Goal: Transaction & Acquisition: Purchase product/service

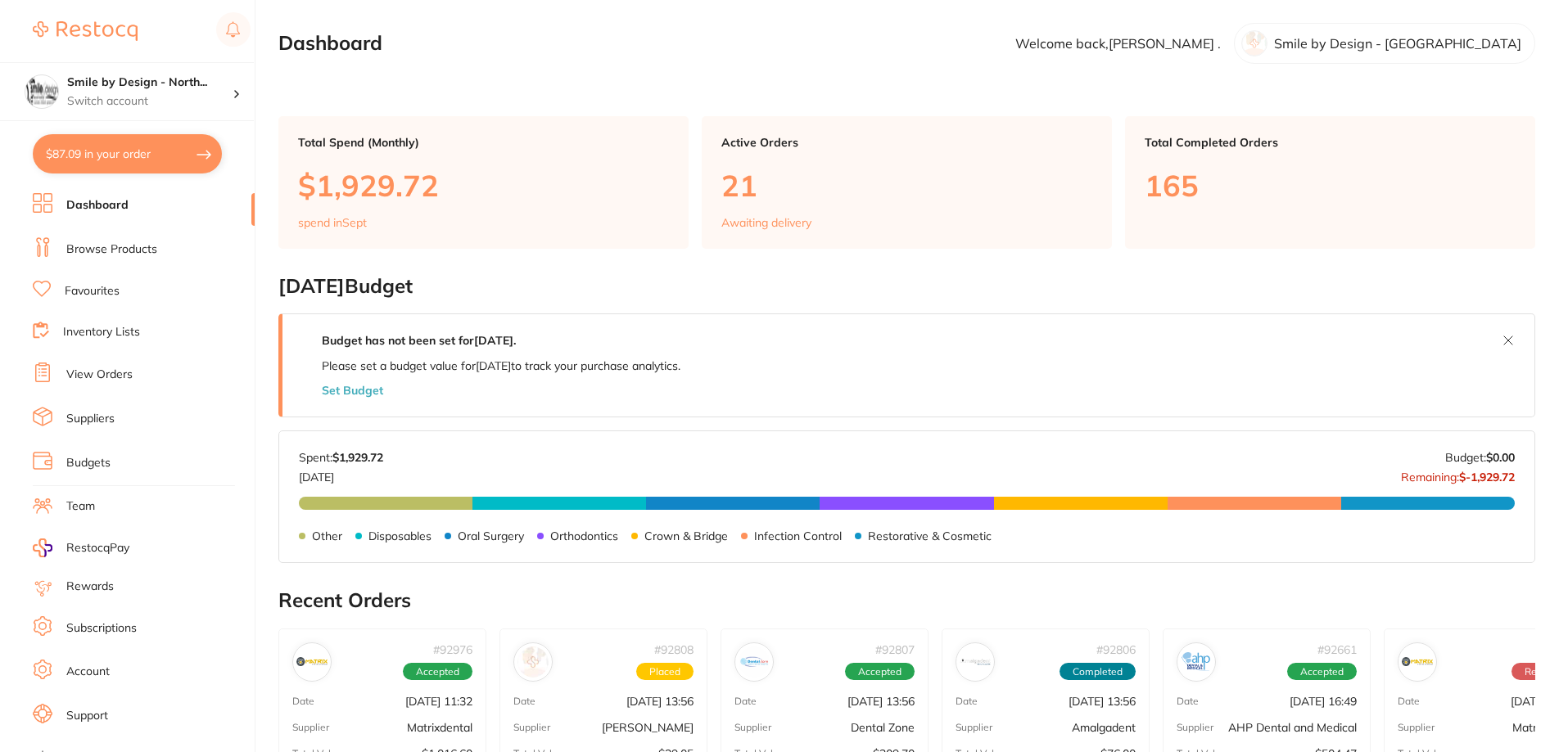
click at [123, 152] on button "$87.09 in your order" at bounding box center [127, 154] width 189 height 39
checkbox input "true"
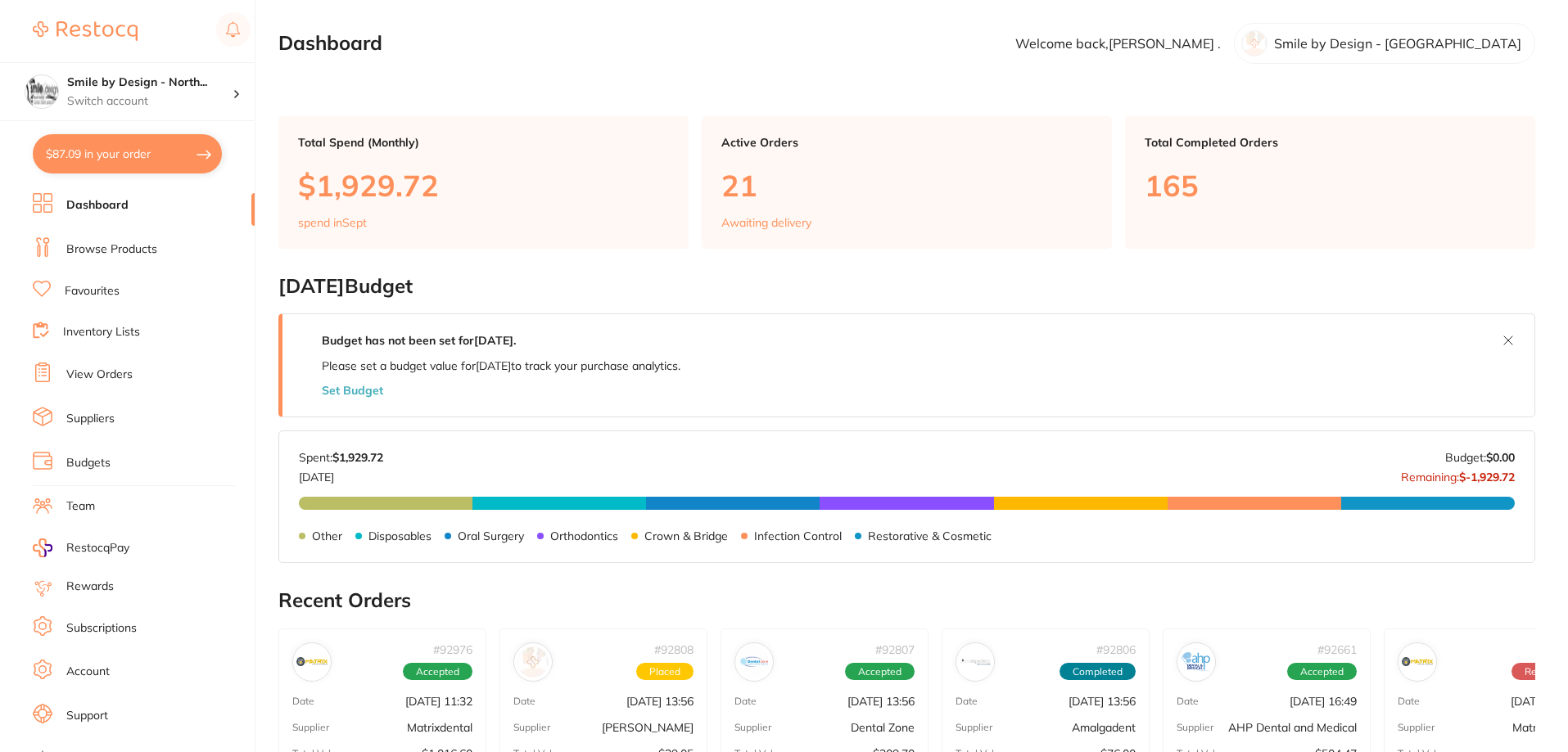
checkbox input "true"
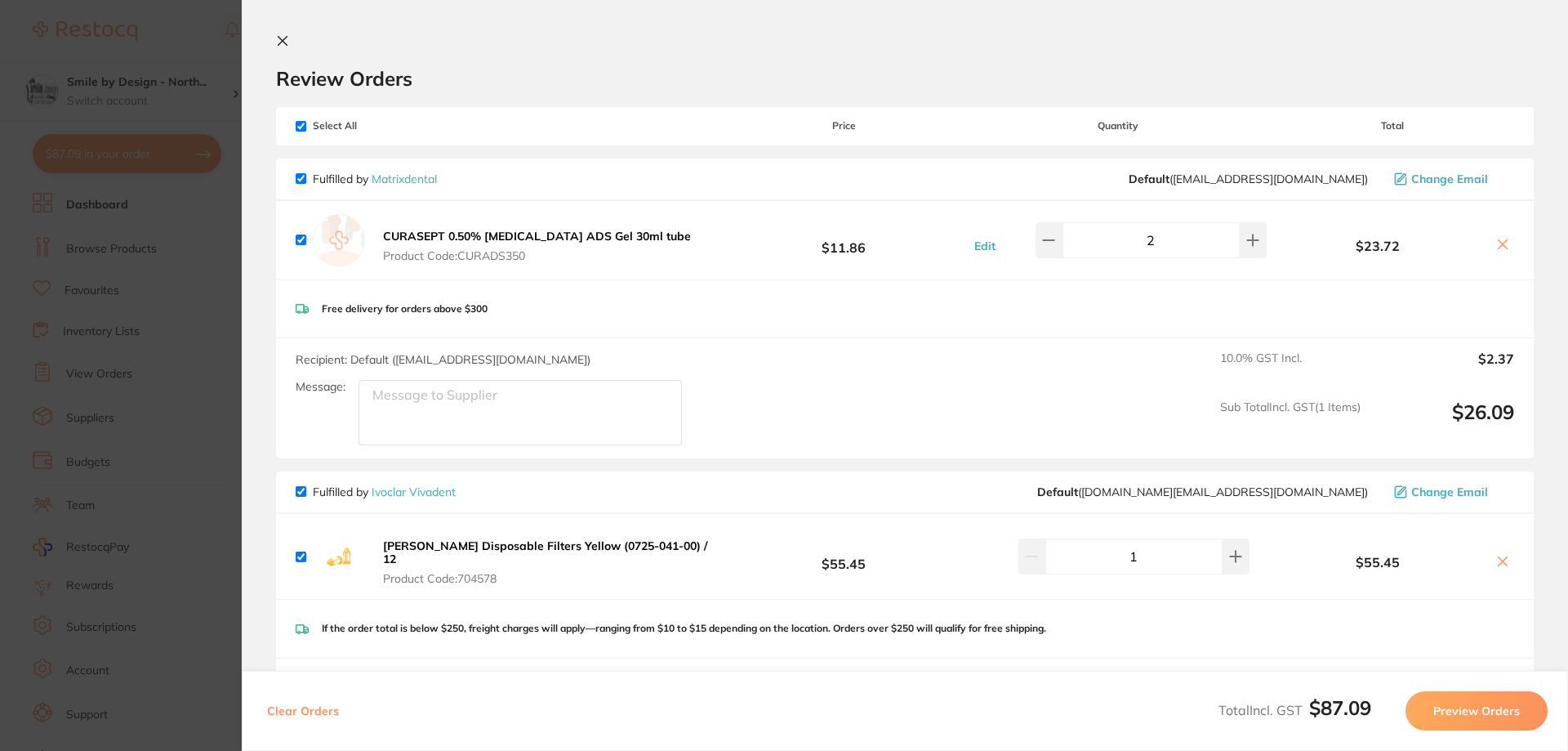
click at [287, 39] on icon at bounding box center [282, 40] width 13 height 13
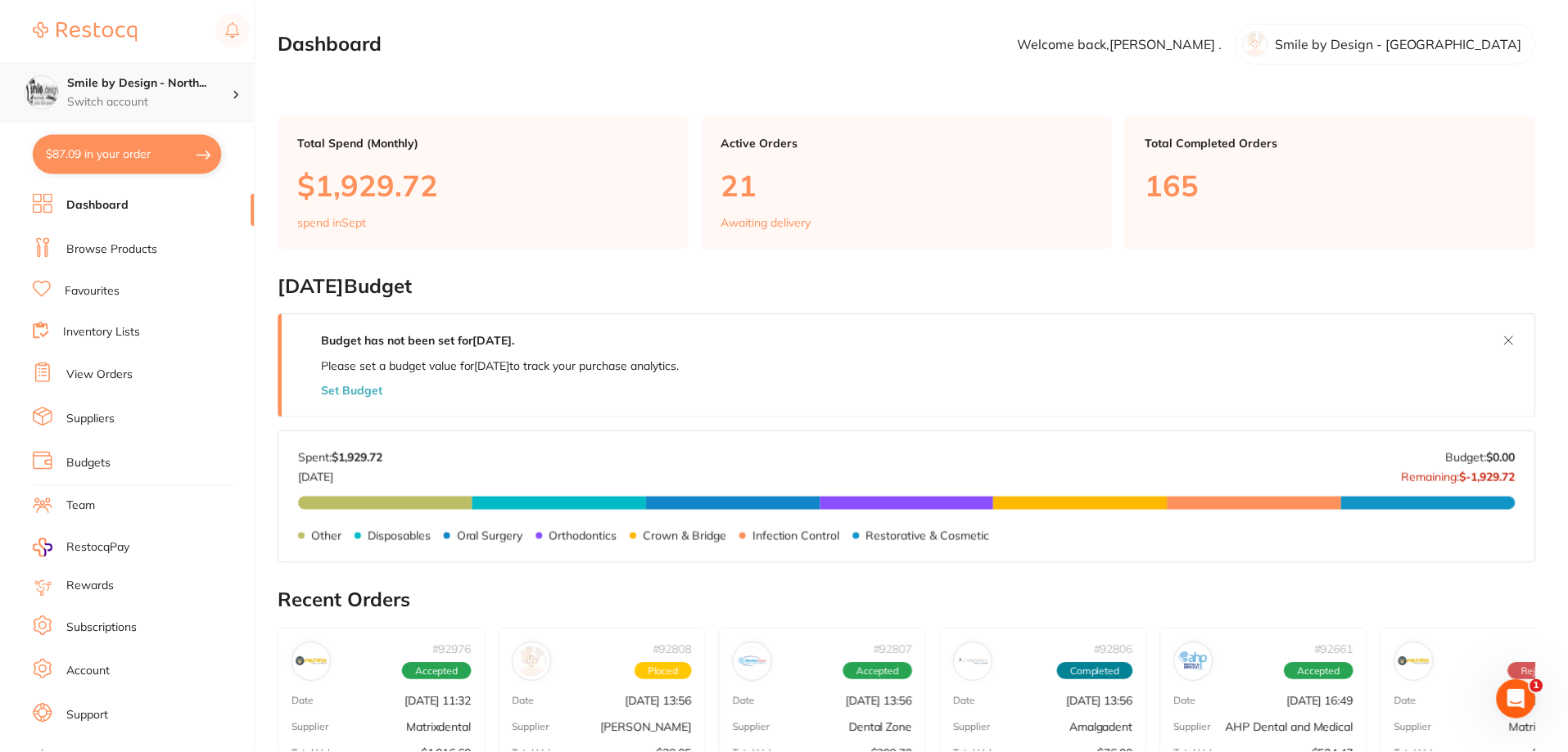
scroll to position [557, 0]
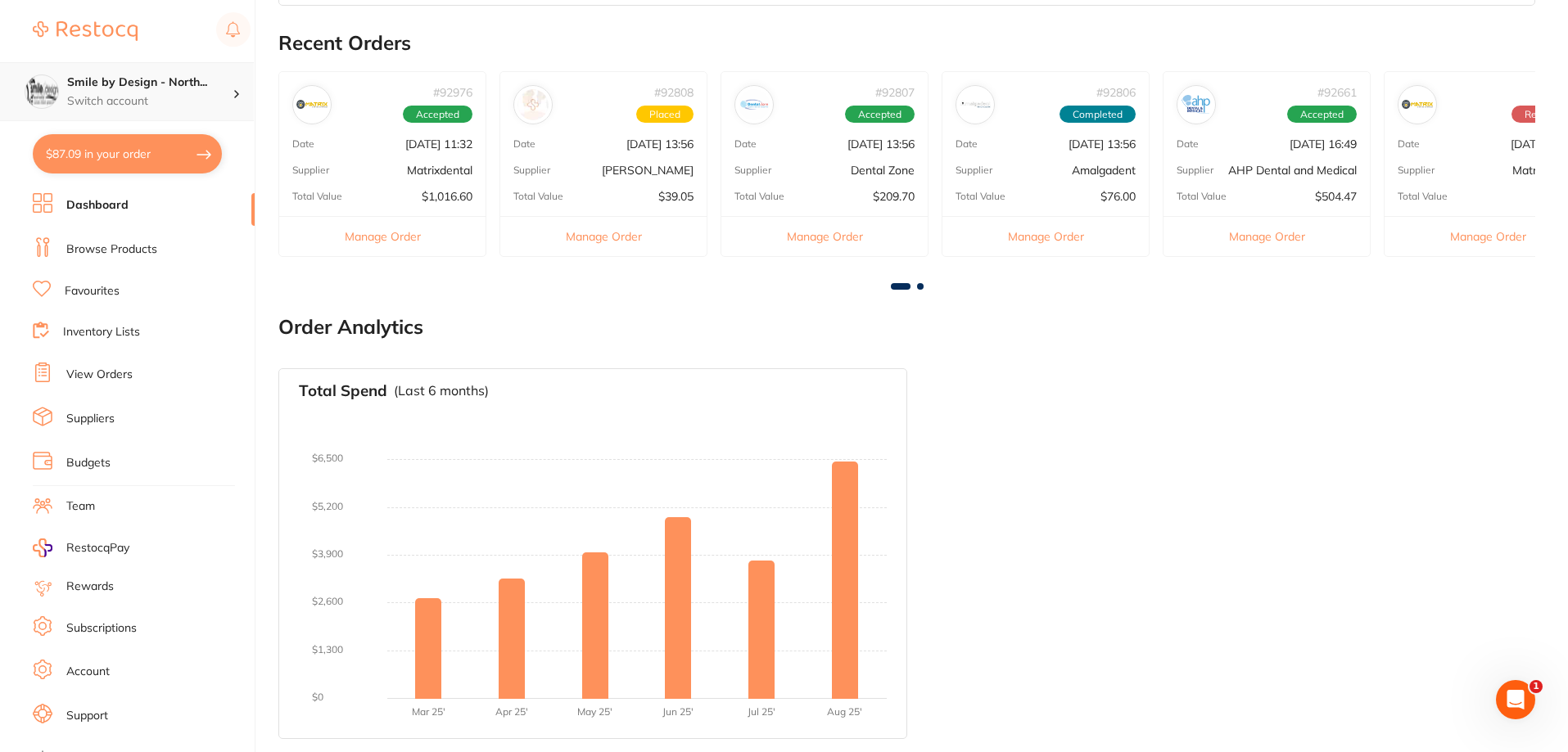
click at [177, 89] on h4 "Smile by Design - North..." at bounding box center [150, 82] width 165 height 16
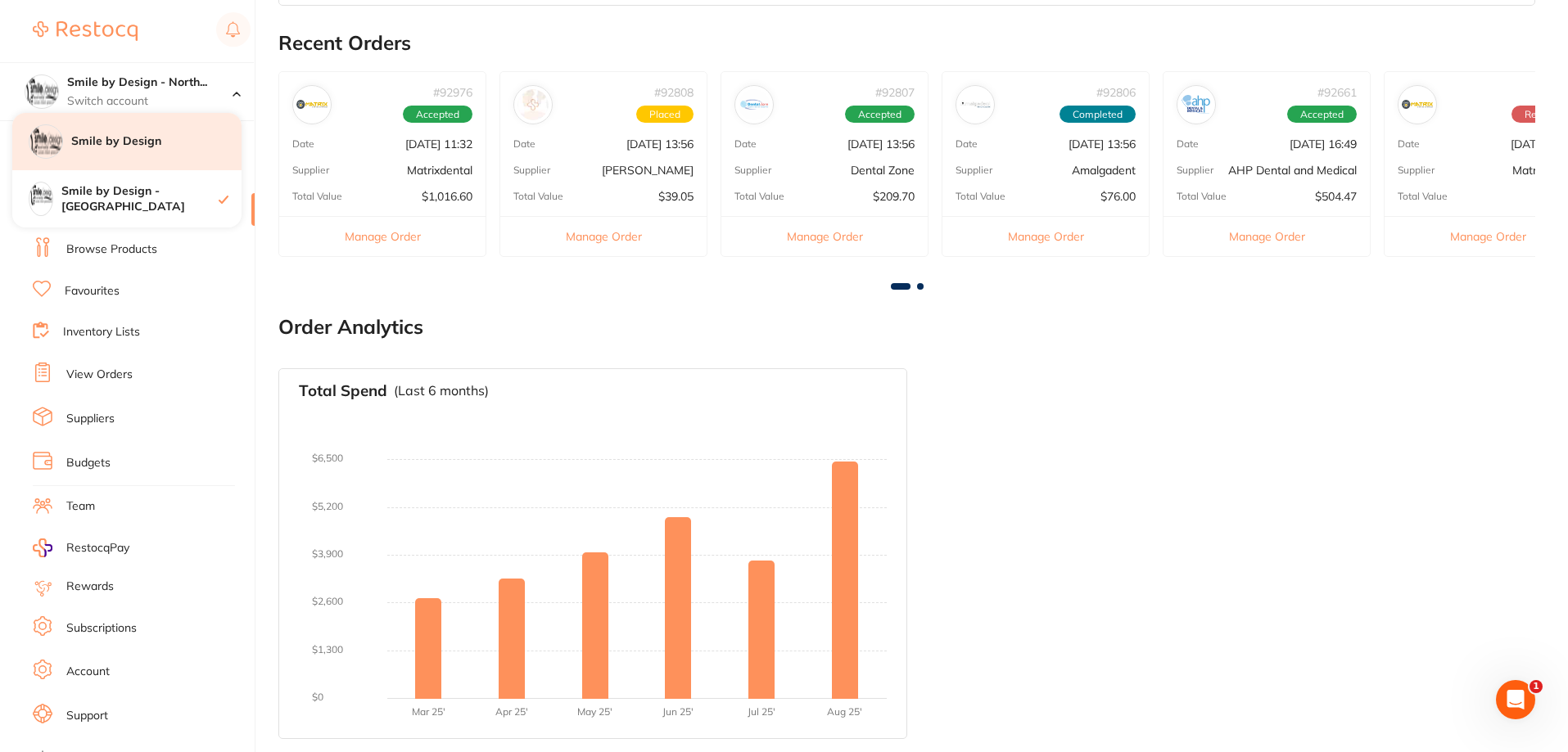
click at [138, 138] on h4 "Smile by Design" at bounding box center [156, 141] width 170 height 16
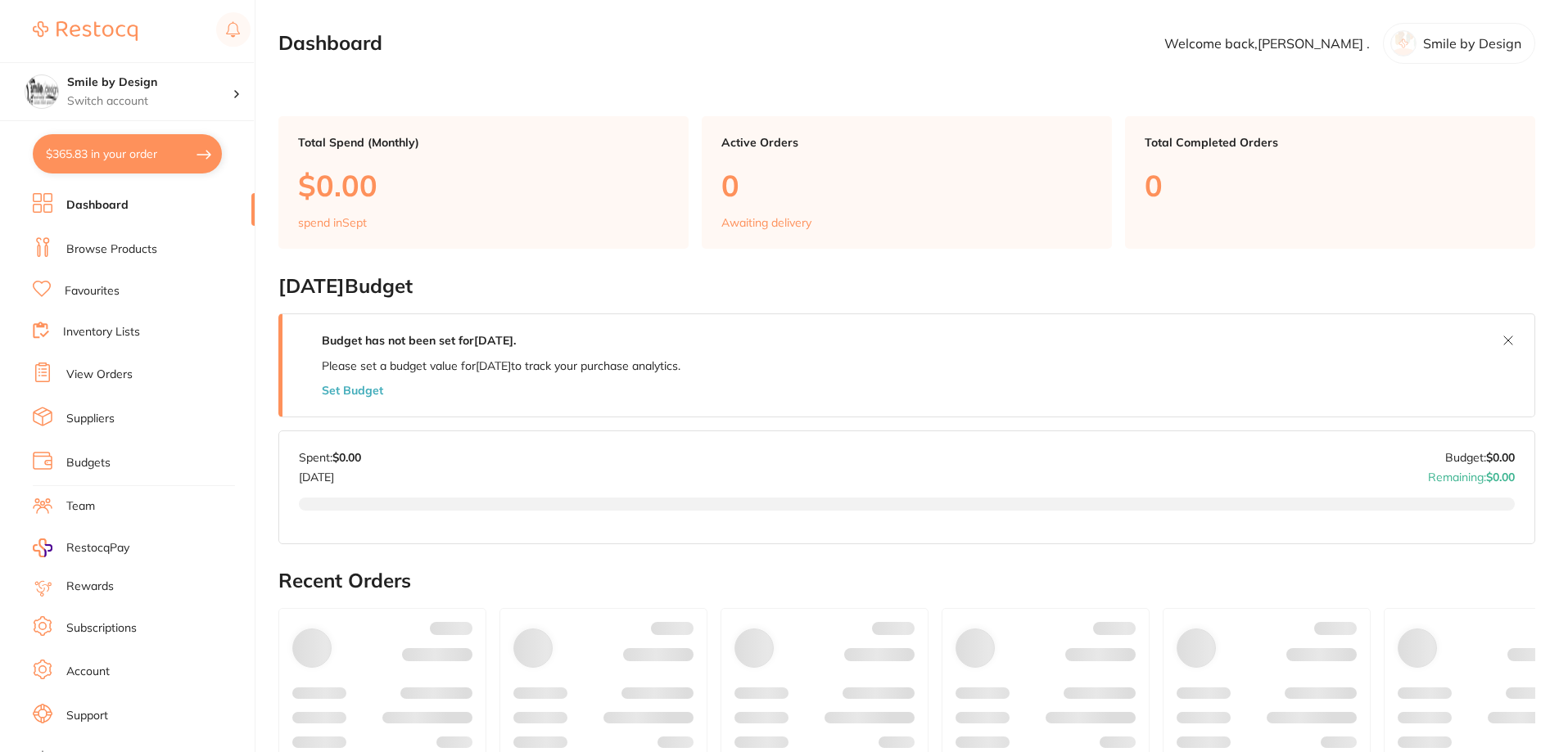
click at [149, 146] on button "$365.83 in your order" at bounding box center [127, 154] width 189 height 39
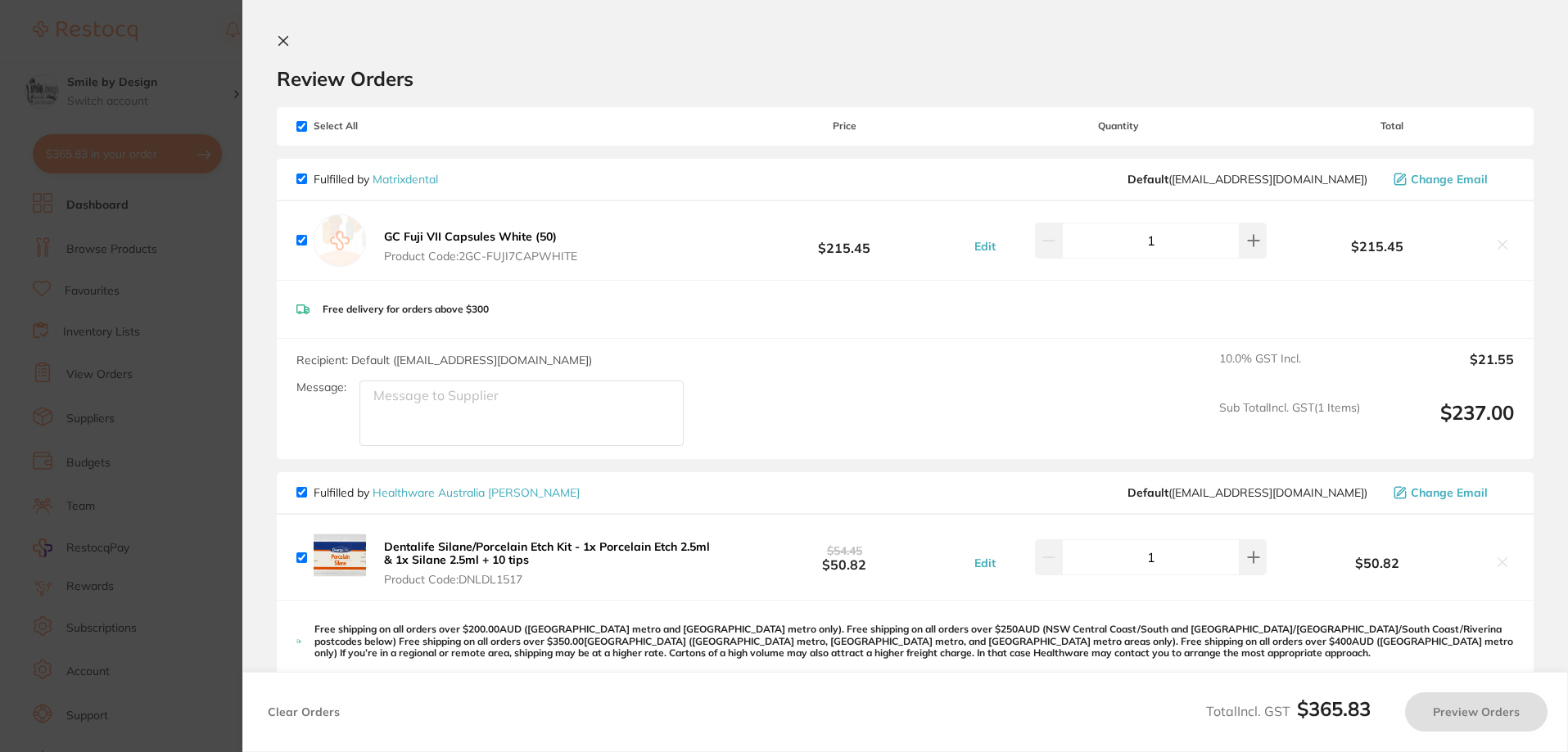
checkbox input "true"
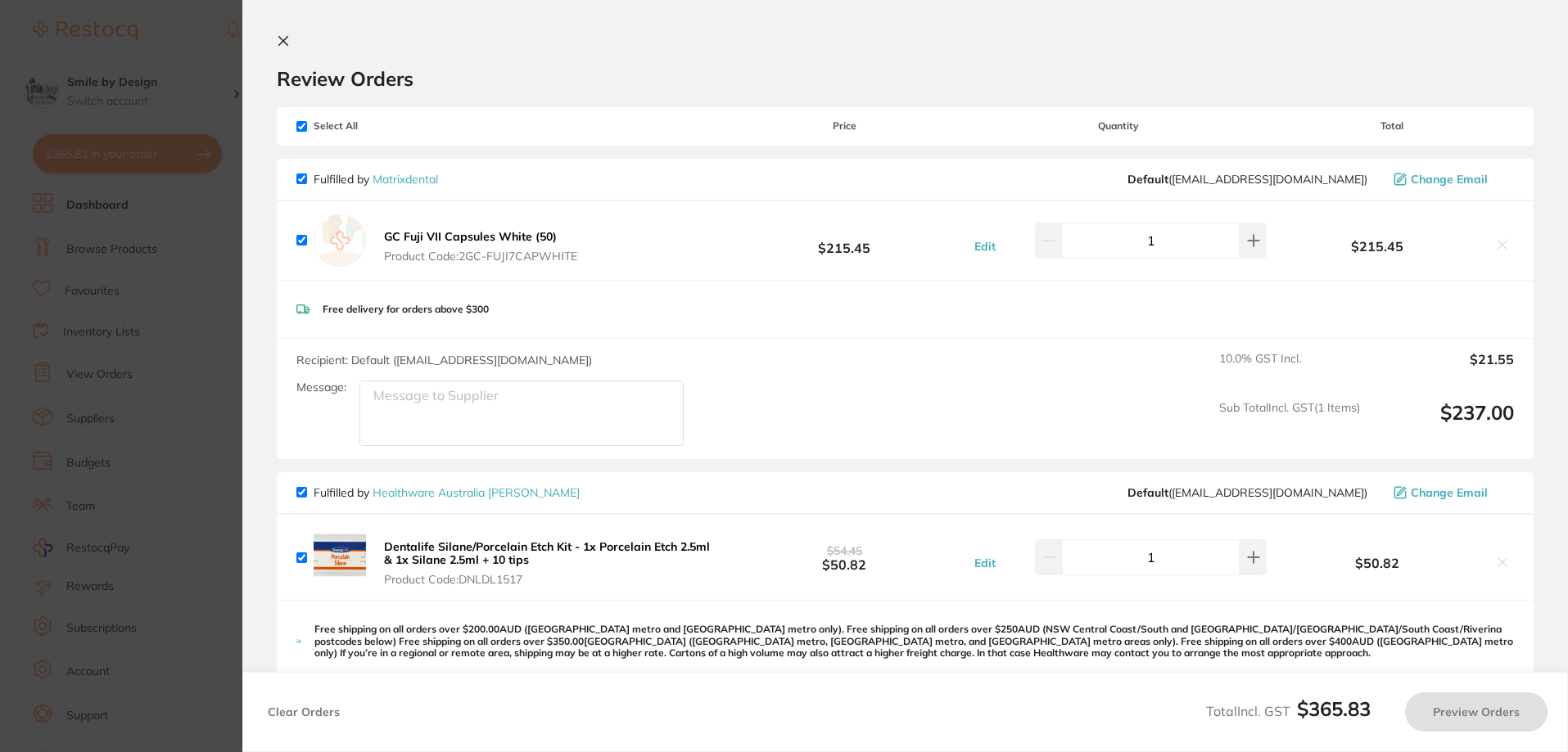
checkbox input "true"
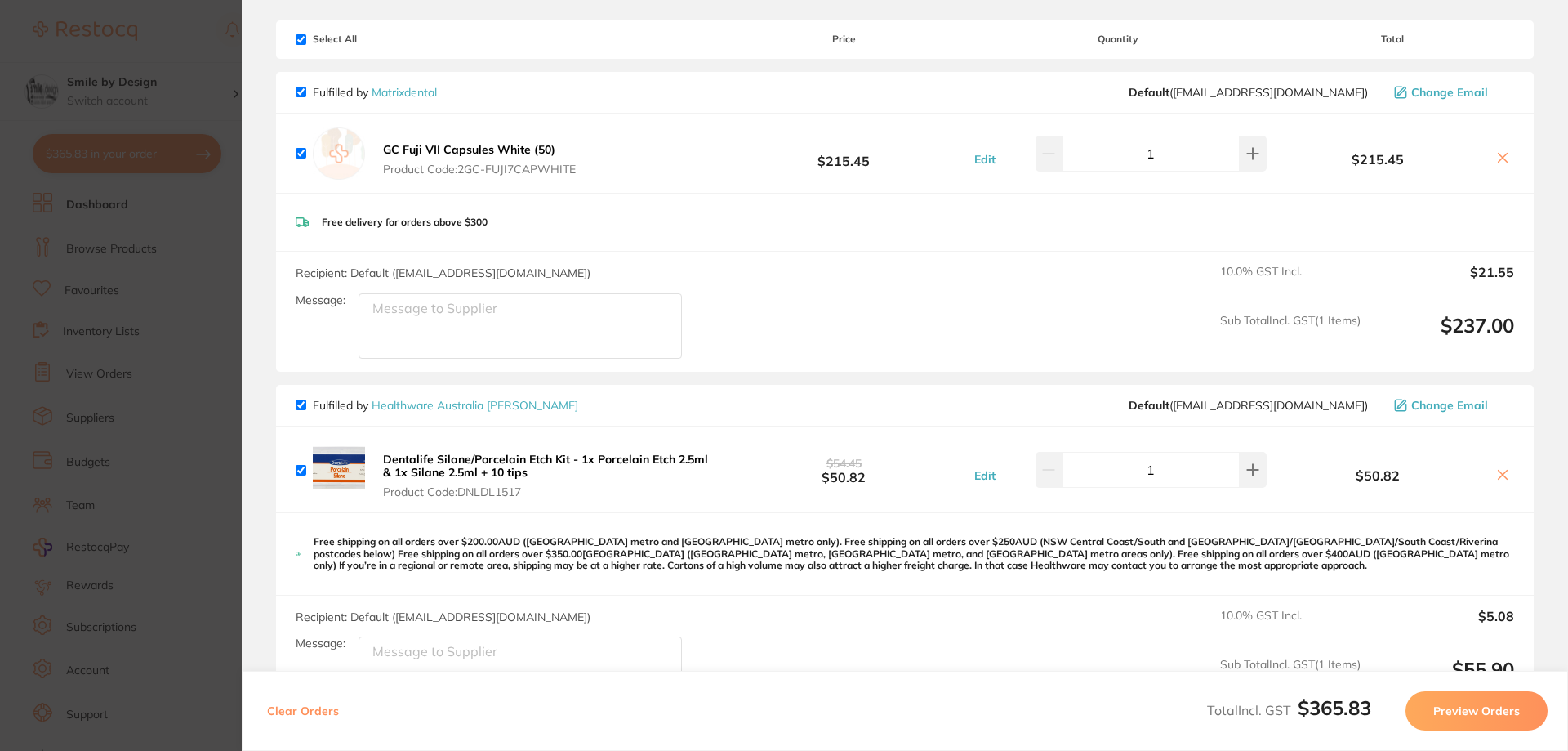
scroll to position [245, 0]
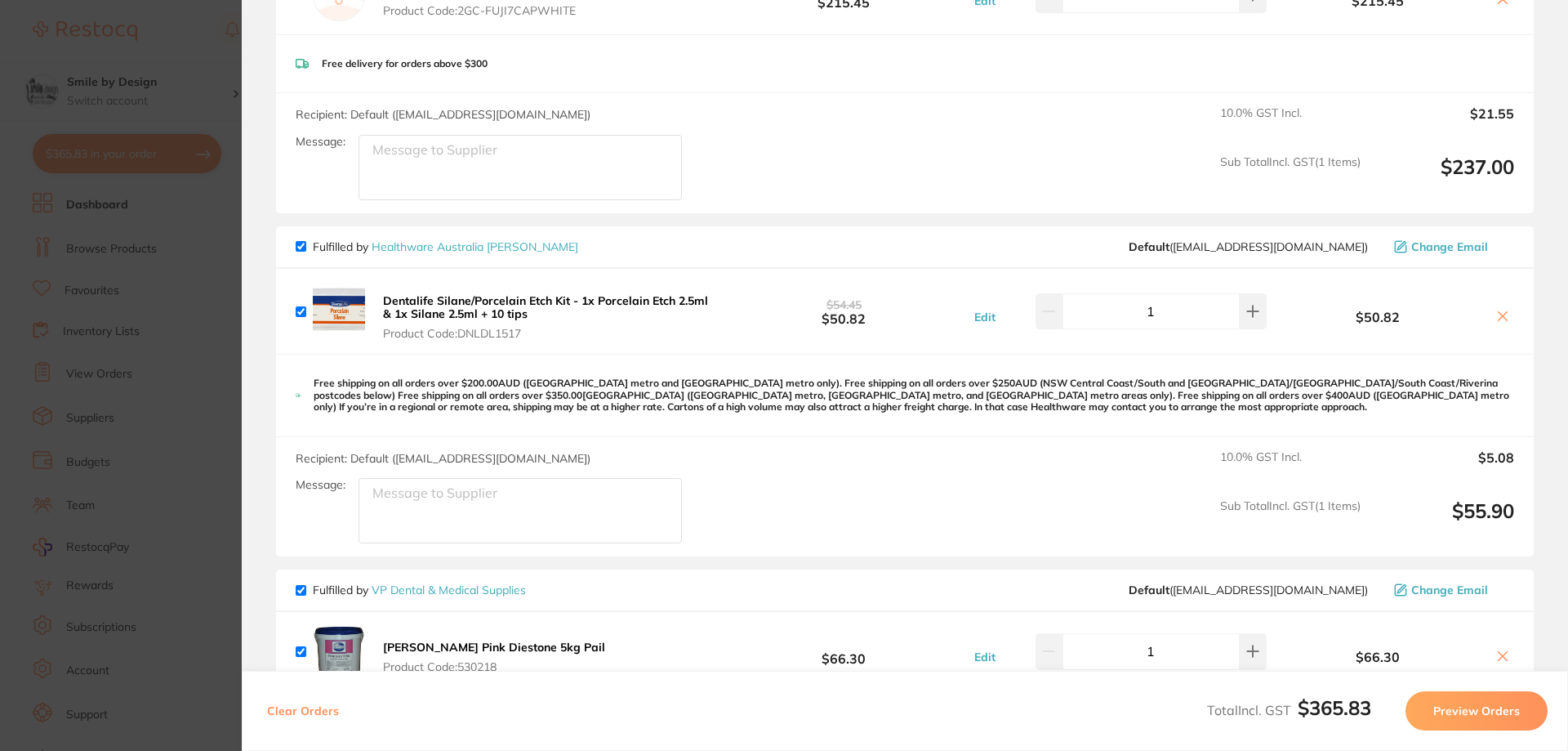
click at [483, 308] on b "Dentalife Silane/Porcelain Etch Kit - 1x Porcelain Etch 2.5ml & 1x Silane 2.5ml…" at bounding box center [545, 307] width 325 height 28
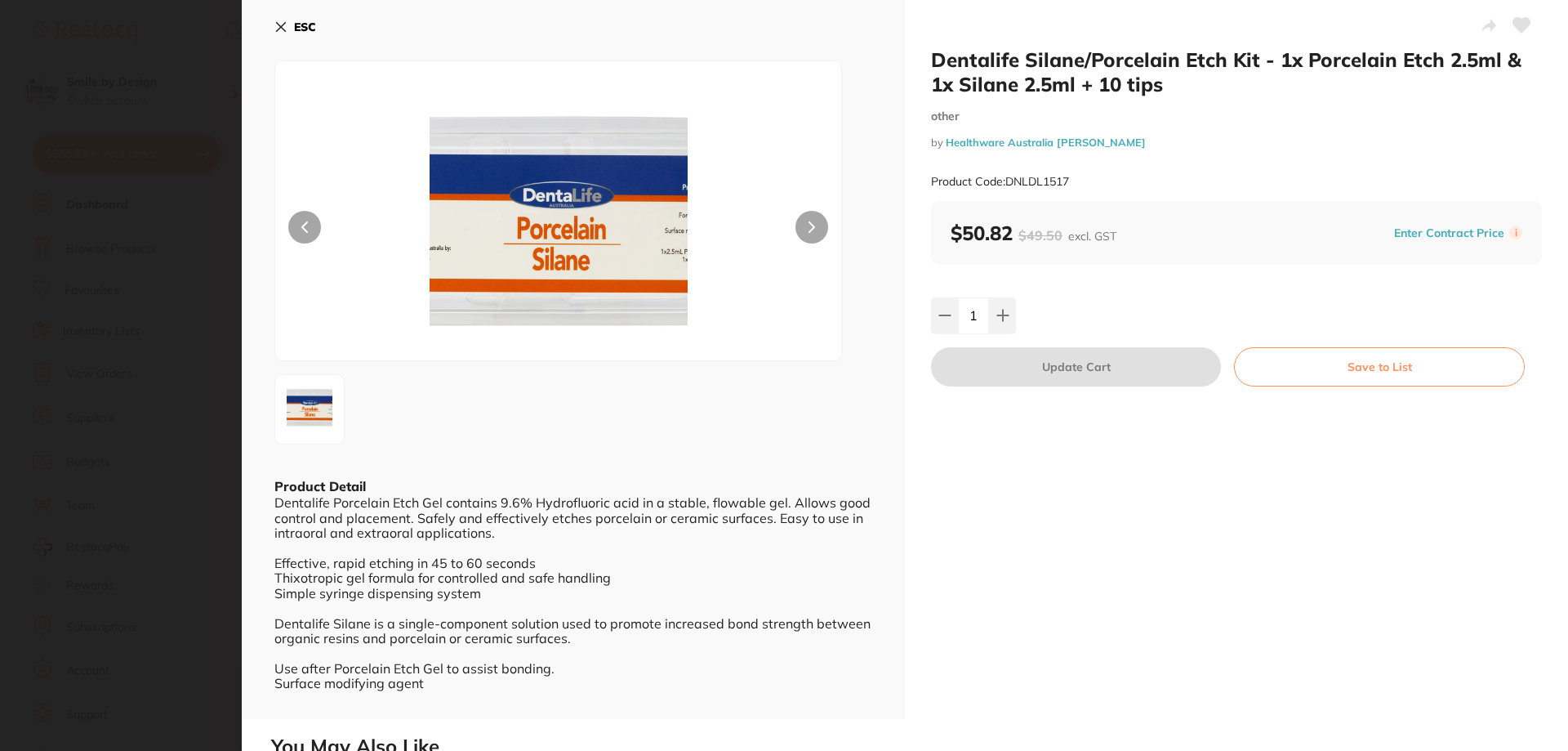
scroll to position [0, 0]
drag, startPoint x: 1012, startPoint y: 56, endPoint x: 1048, endPoint y: 58, distance: 36.1
click at [1048, 58] on h2 "Dentalife Silane/Porcelain Etch Kit - 1x Porcelain Etch 2.5ml & 1x Silane 2.5ml…" at bounding box center [1237, 72] width 611 height 49
click at [1062, 53] on h2 "Dentalife Silane/Porcelain Etch Kit - 1x Porcelain Etch 2.5ml & 1x Silane 2.5ml…" at bounding box center [1237, 72] width 611 height 49
drag, startPoint x: 1028, startPoint y: 55, endPoint x: 1182, endPoint y: 53, distance: 154.0
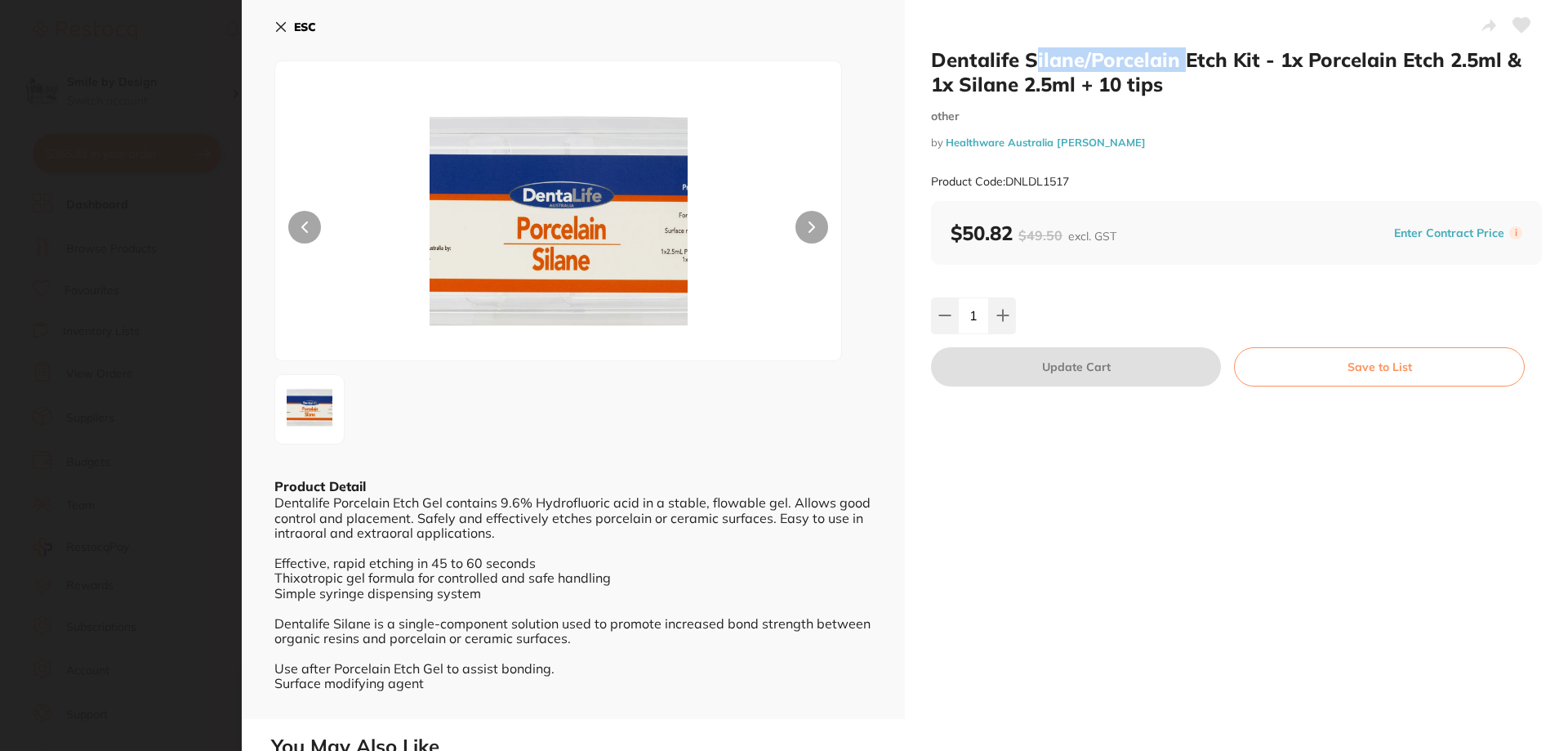
click at [1182, 53] on h2 "Dentalife Silane/Porcelain Etch Kit - 1x Porcelain Etch 2.5ml & 1x Silane 2.5ml…" at bounding box center [1237, 72] width 611 height 49
drag, startPoint x: 1242, startPoint y: 56, endPoint x: 1300, endPoint y: 57, distance: 58.0
click at [1244, 57] on h2 "Dentalife Silane/Porcelain Etch Kit - 1x Porcelain Etch 2.5ml & 1x Silane 2.5ml…" at bounding box center [1237, 72] width 611 height 49
click at [1306, 62] on h2 "Dentalife Silane/Porcelain Etch Kit - 1x Porcelain Etch 2.5ml & 1x Silane 2.5ml…" at bounding box center [1237, 72] width 611 height 49
click at [278, 29] on icon at bounding box center [282, 27] width 9 height 9
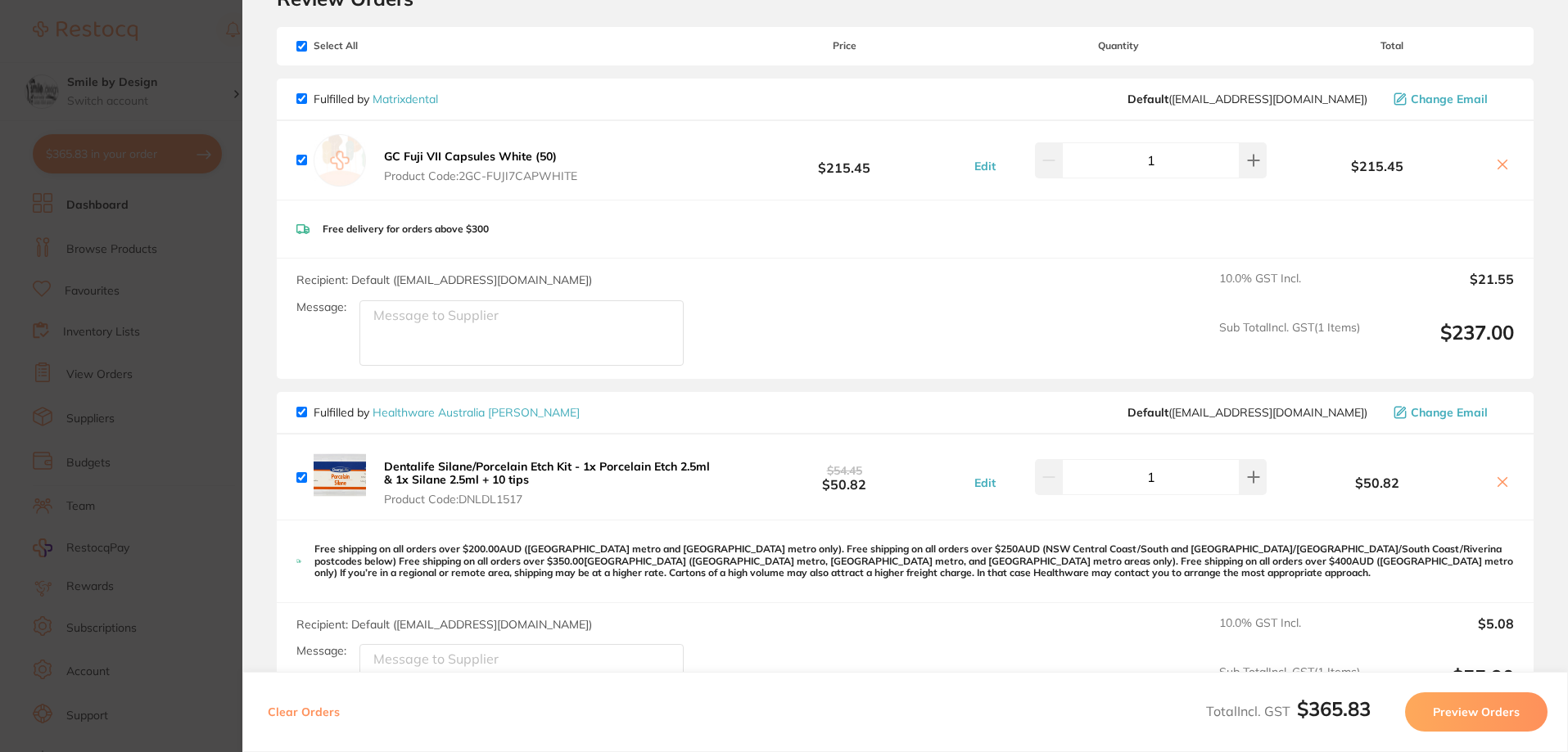
scroll to position [82, 0]
click at [89, 159] on section "Update RRP Set your pre negotiated price for this item. Item Agreed RRP (excl. …" at bounding box center [784, 376] width 1568 height 752
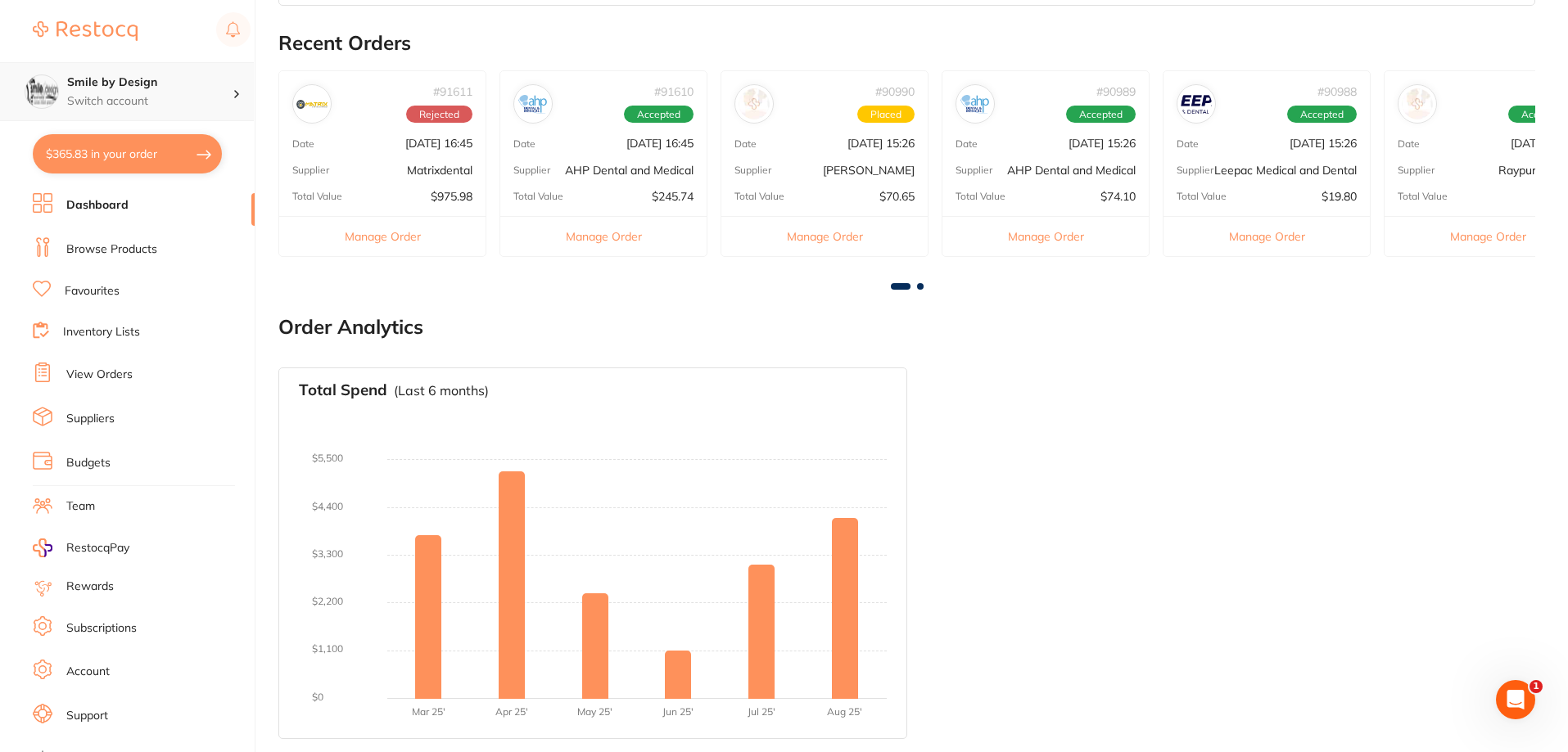
click at [132, 106] on p "Switch account" at bounding box center [150, 101] width 165 height 16
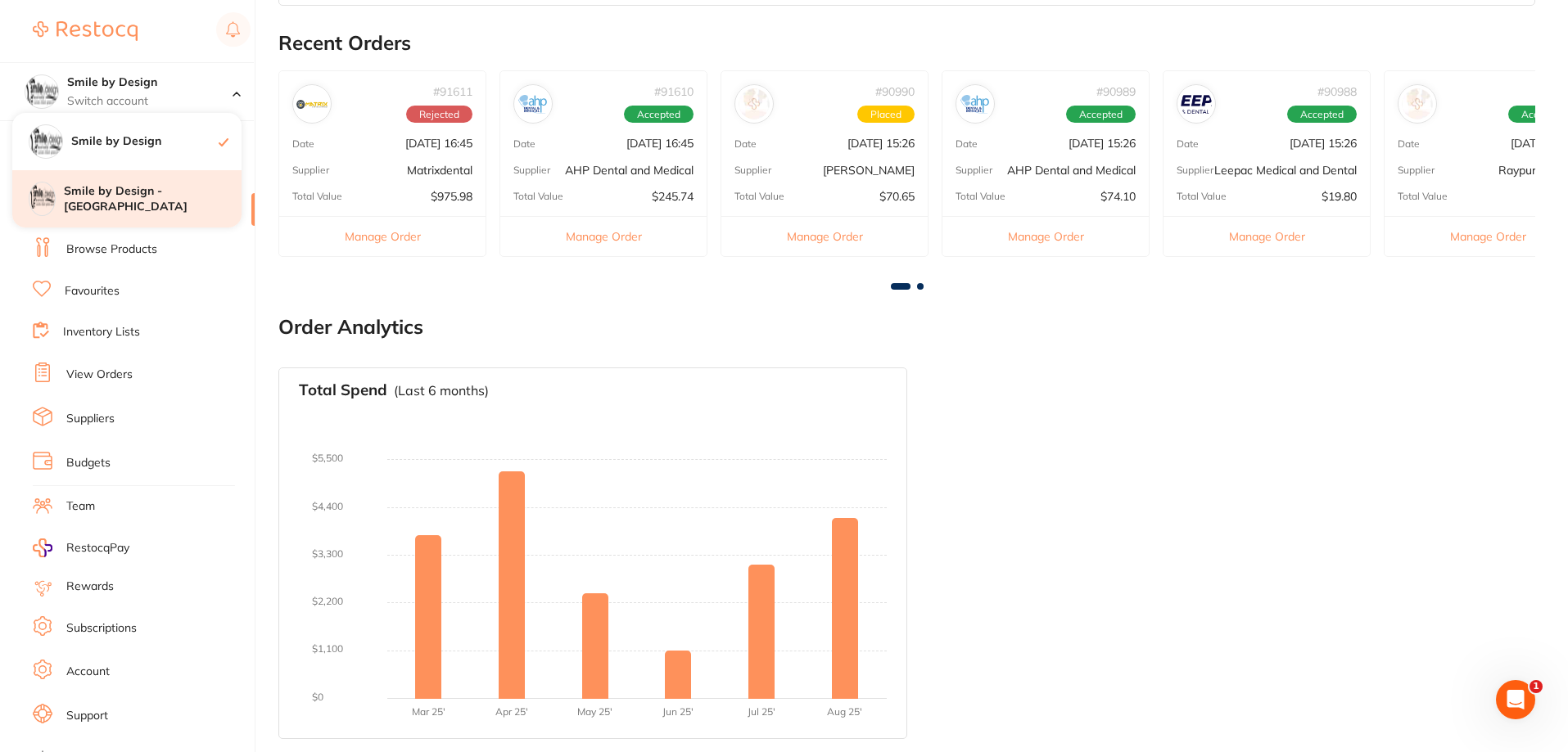
click at [125, 199] on h4 "Smile by Design - [GEOGRAPHIC_DATA]" at bounding box center [153, 198] width 178 height 32
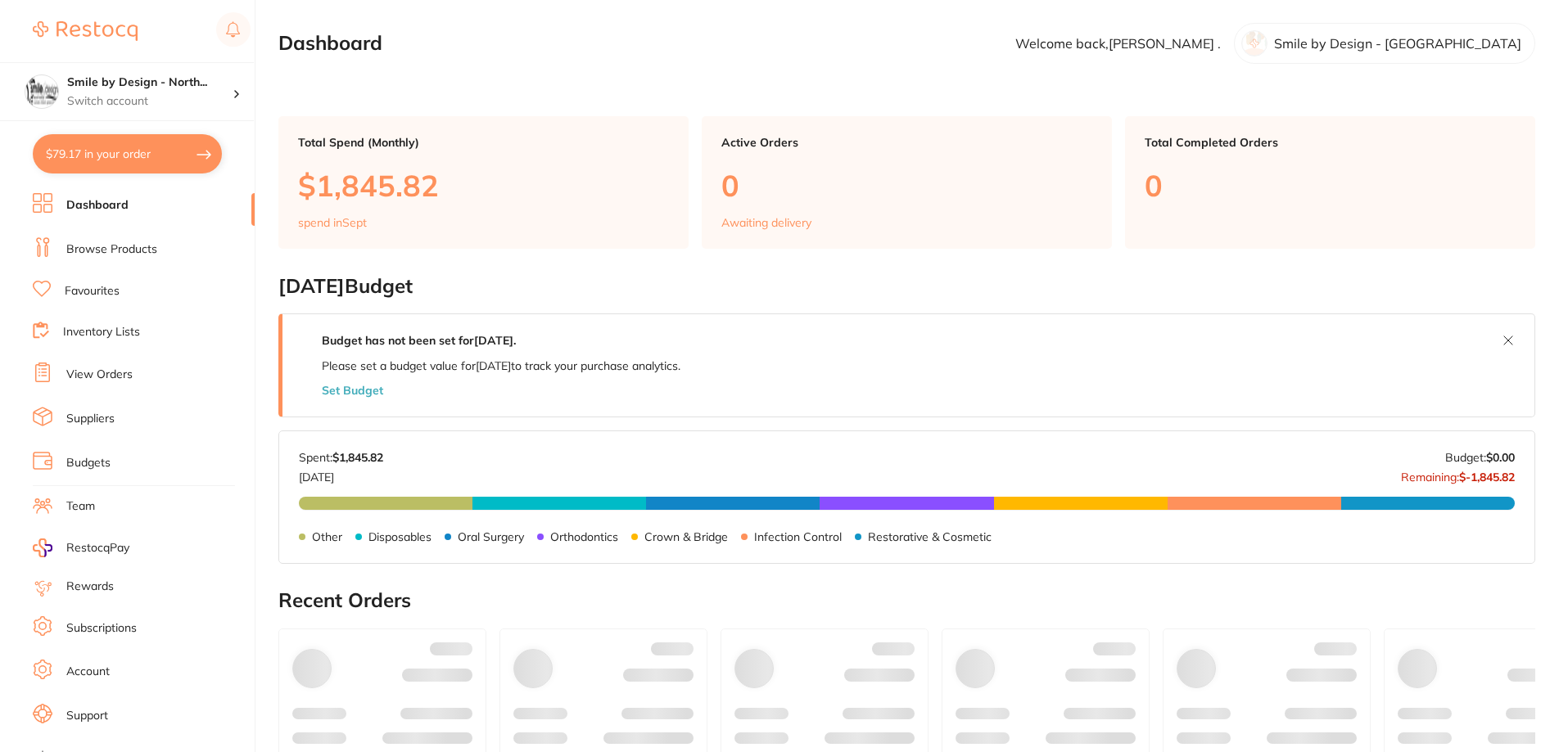
click at [130, 158] on button "$79.17 in your order" at bounding box center [127, 154] width 189 height 39
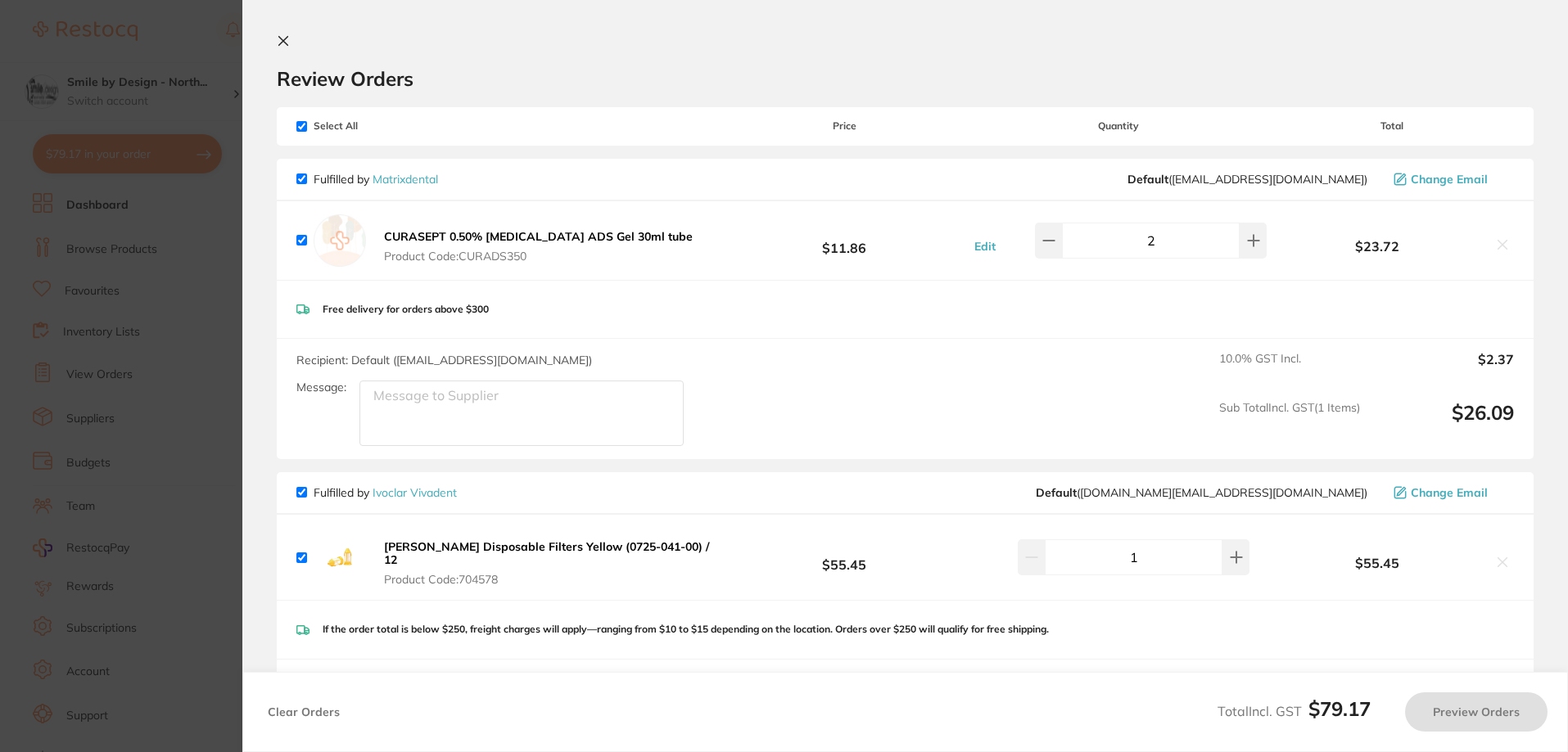
checkbox input "true"
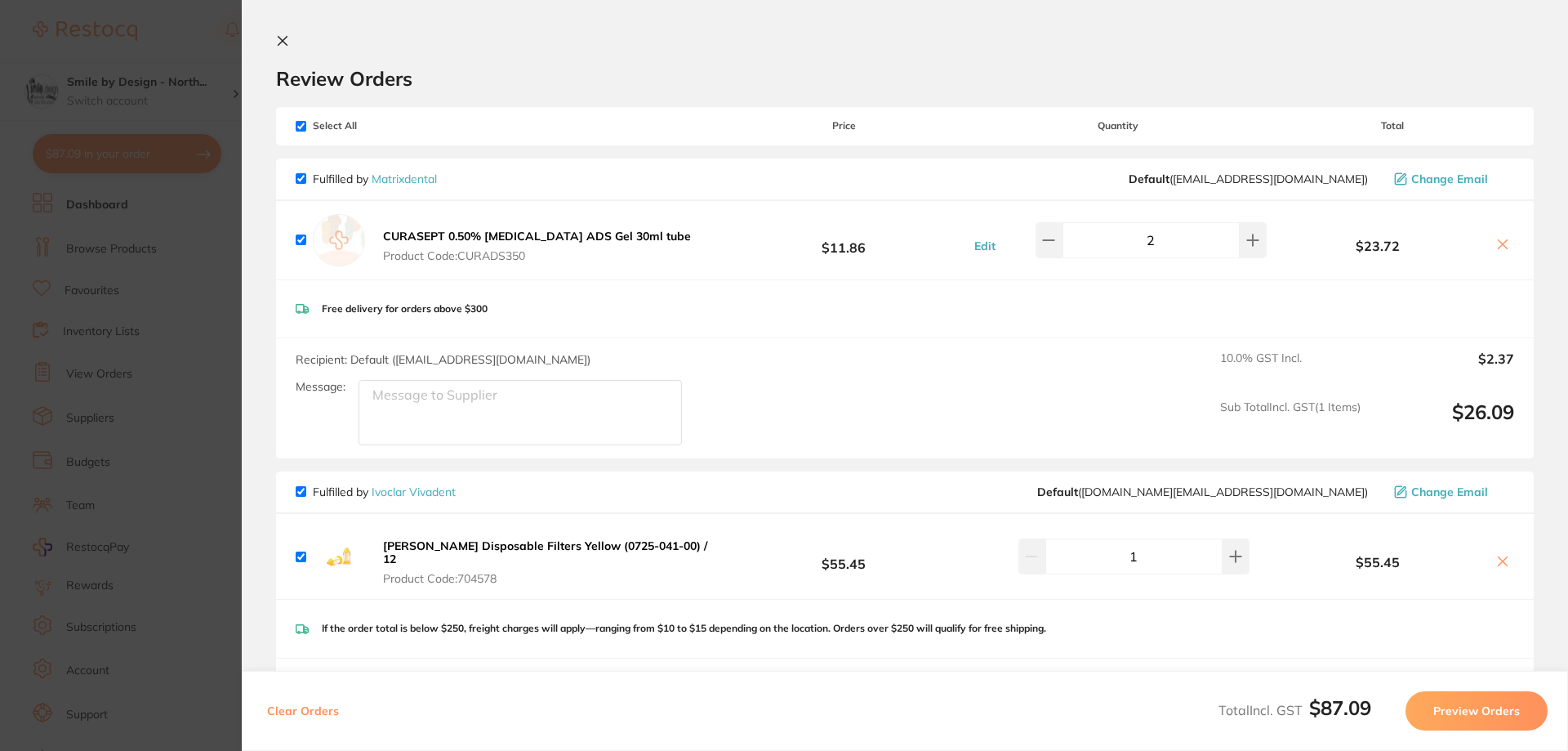
click at [280, 38] on icon at bounding box center [282, 41] width 9 height 9
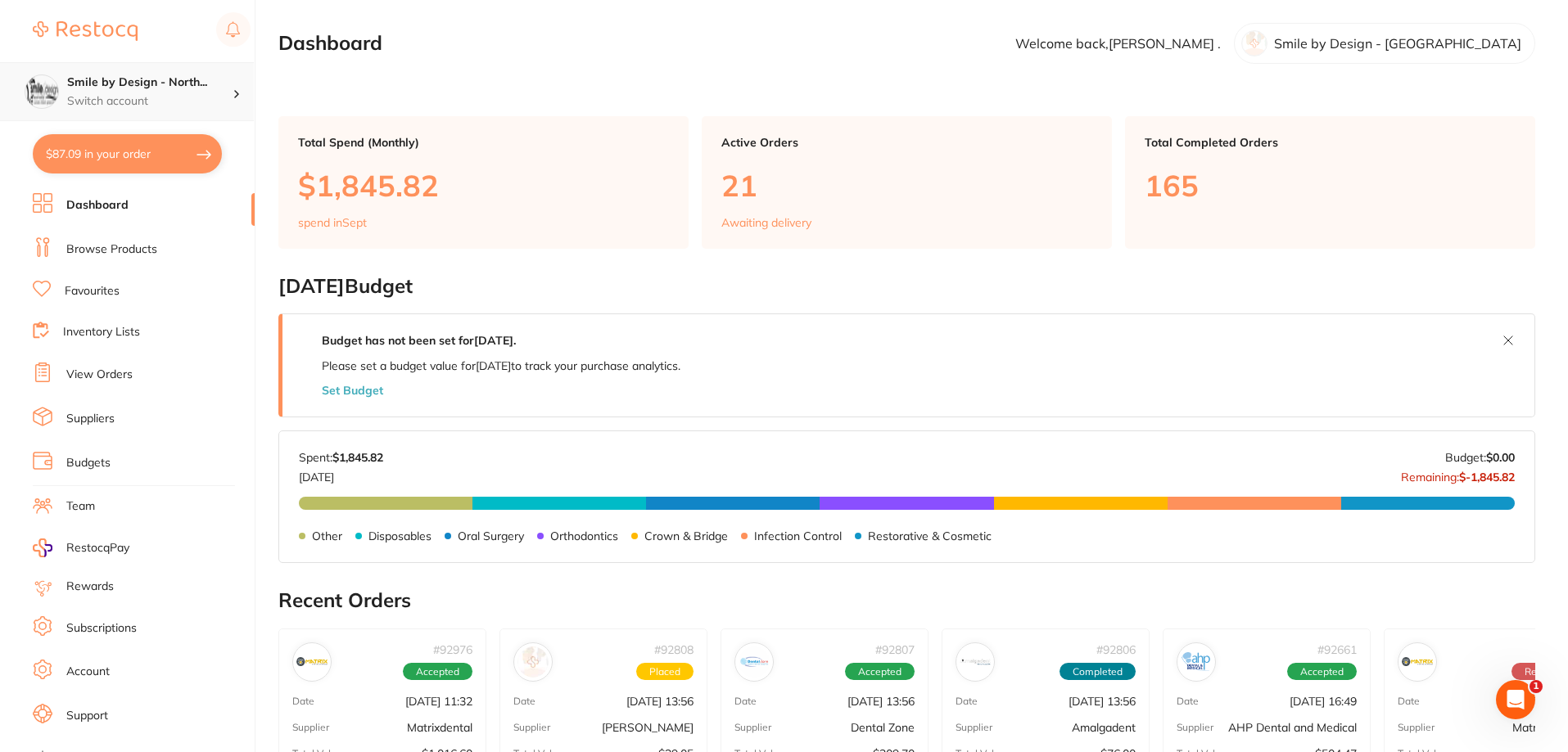
scroll to position [538, 0]
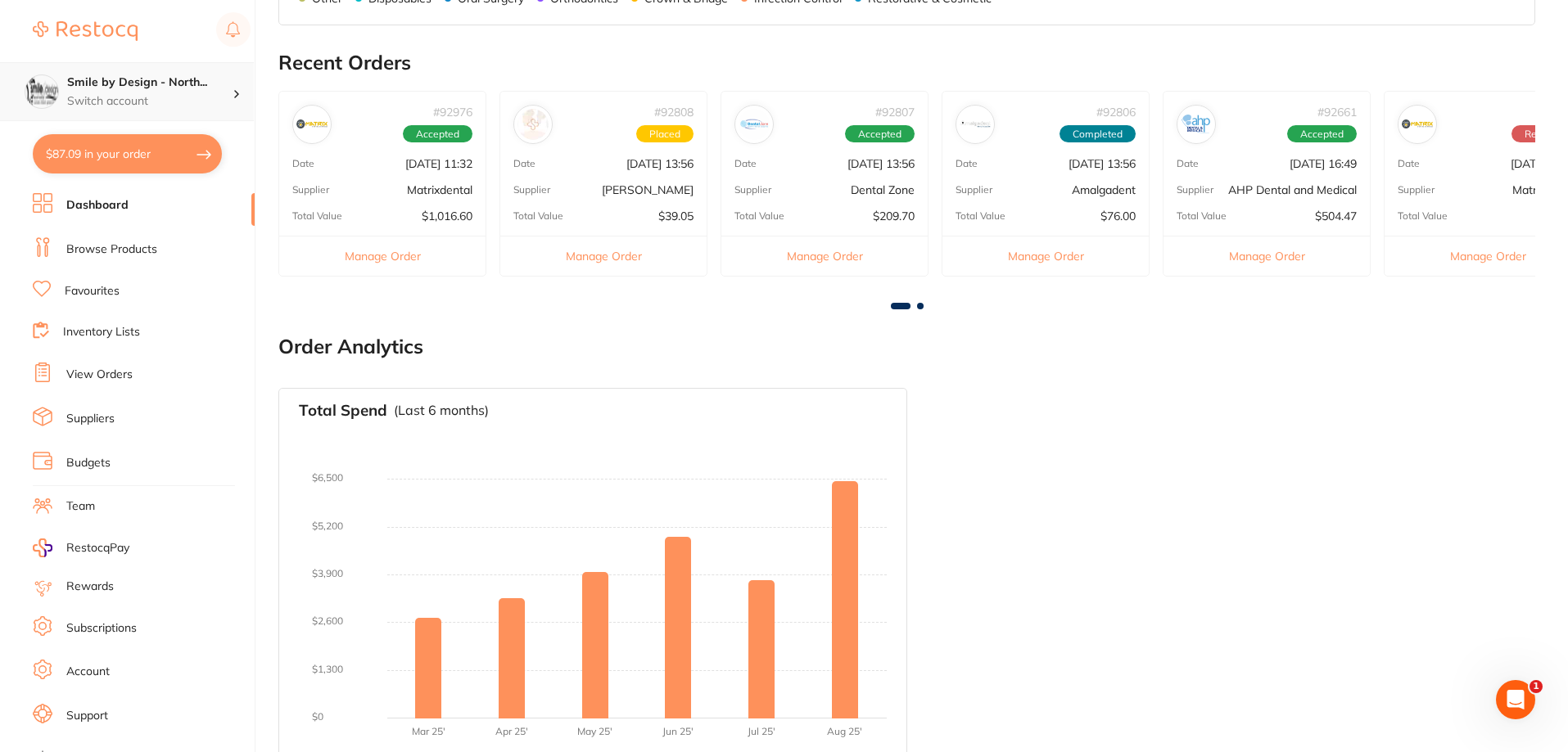
click at [156, 97] on p "Switch account" at bounding box center [150, 101] width 165 height 16
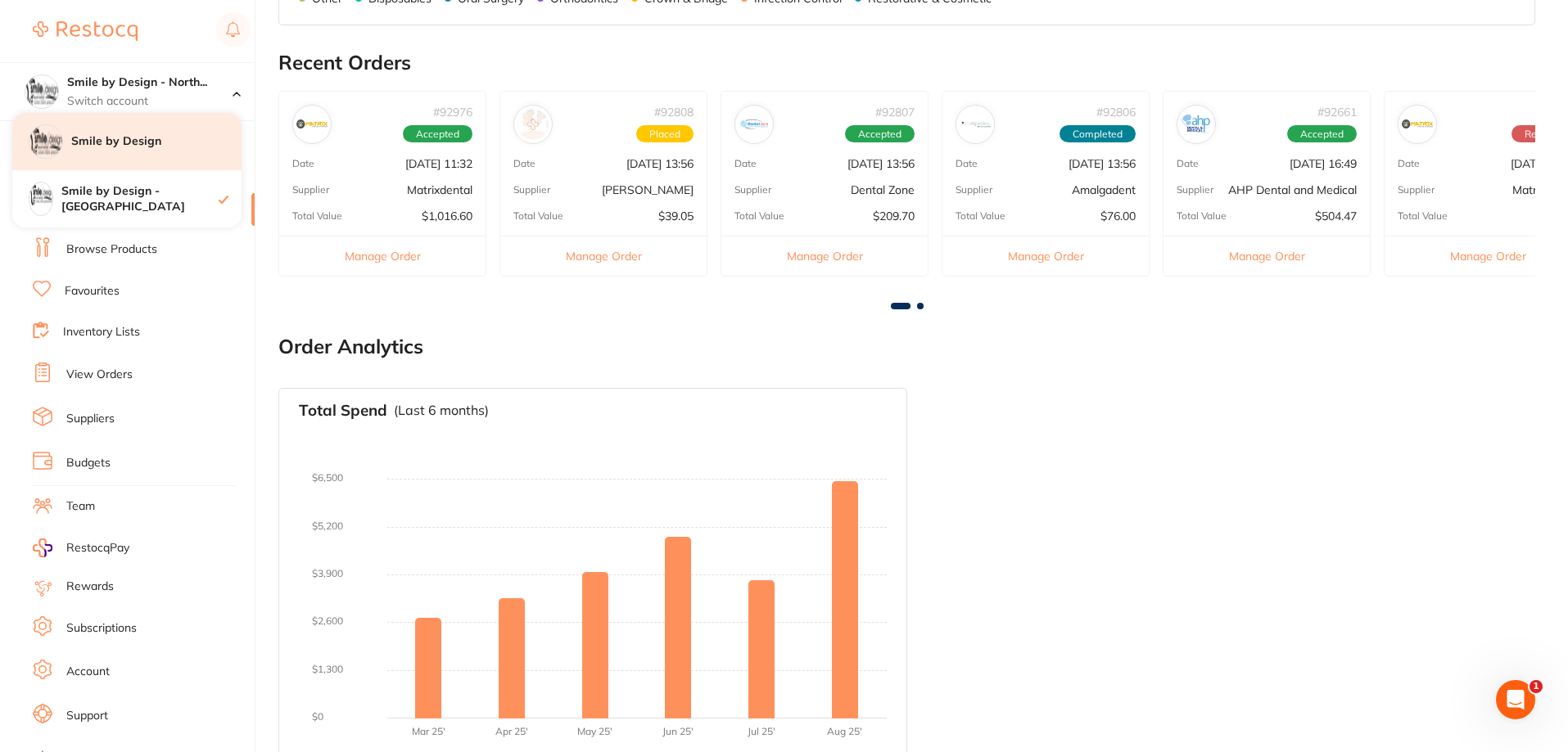
click at [167, 150] on div "Smile by Design" at bounding box center [127, 141] width 229 height 57
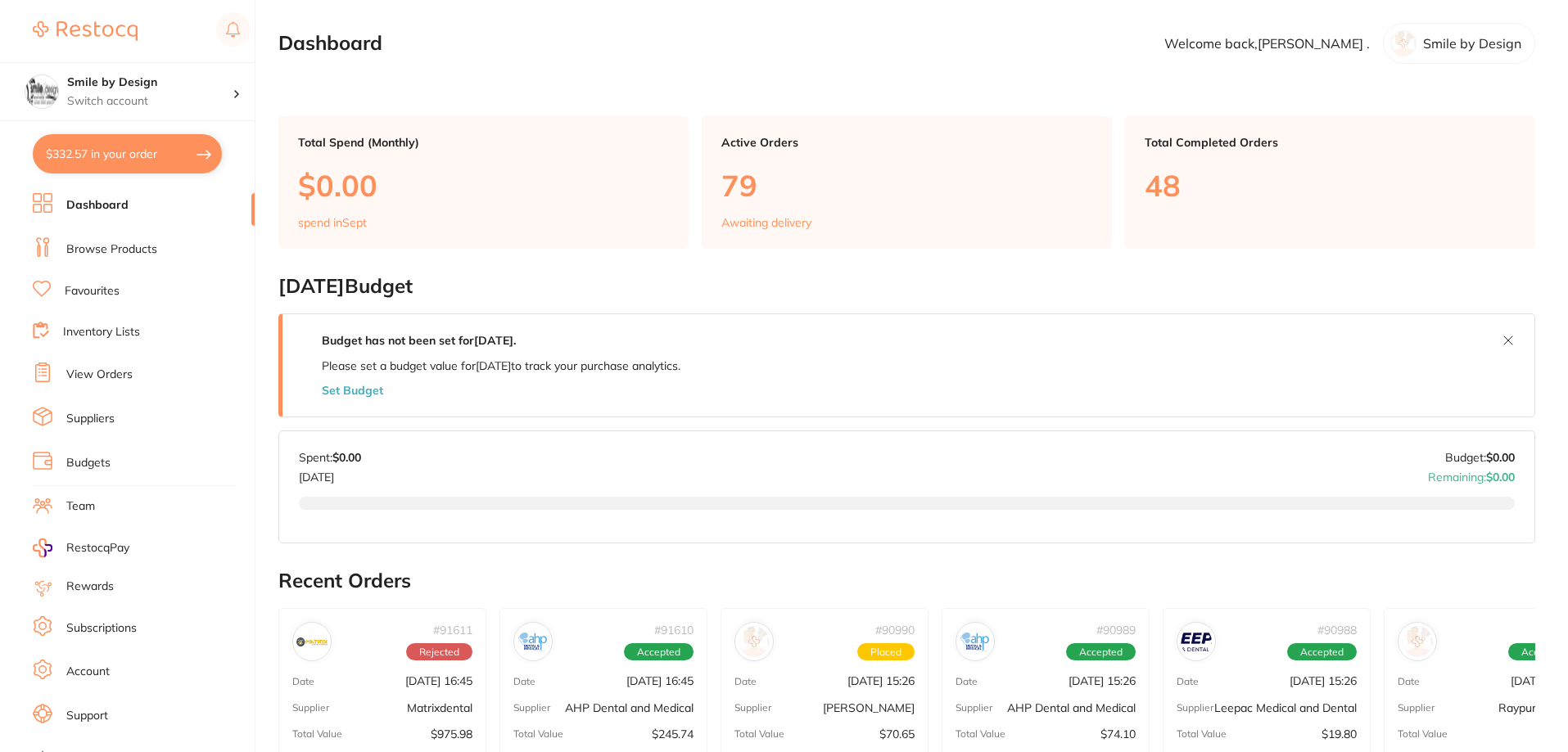
click at [134, 144] on button "$332.57 in your order" at bounding box center [127, 154] width 189 height 39
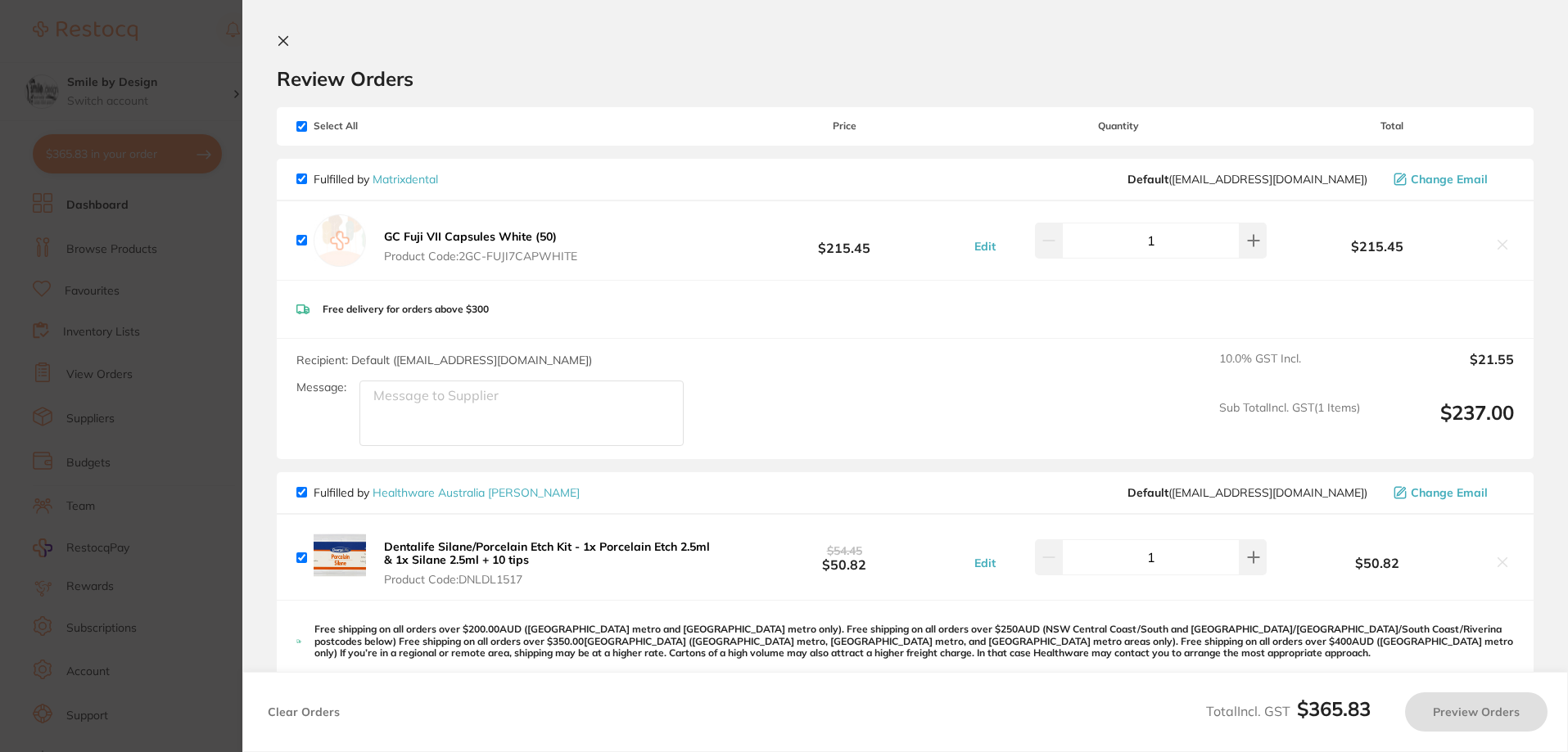
checkbox input "true"
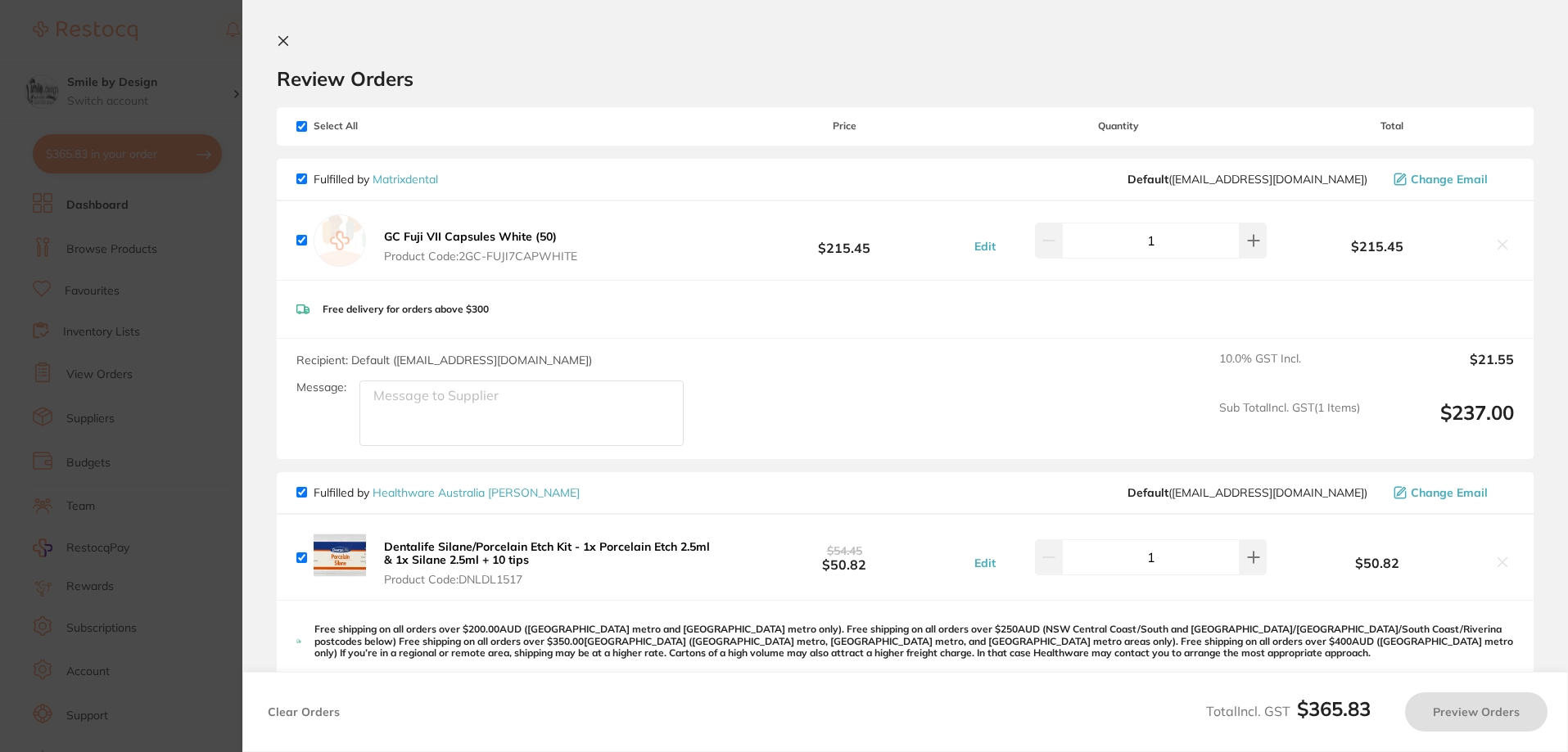
checkbox input "true"
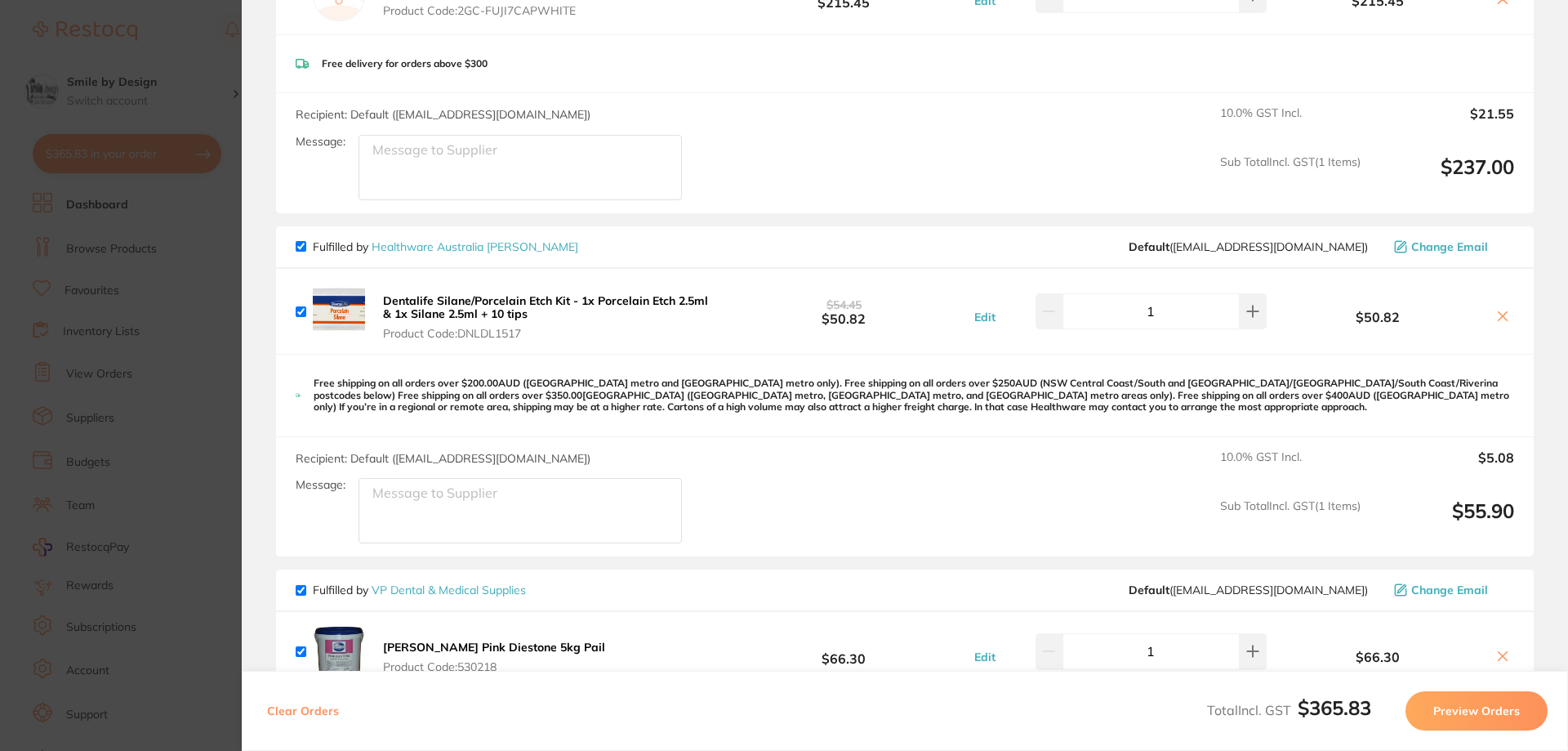
click at [547, 305] on b "Dentalife Silane/Porcelain Etch Kit - 1x Porcelain Etch 2.5ml & 1x Silane 2.5ml…" at bounding box center [545, 307] width 325 height 28
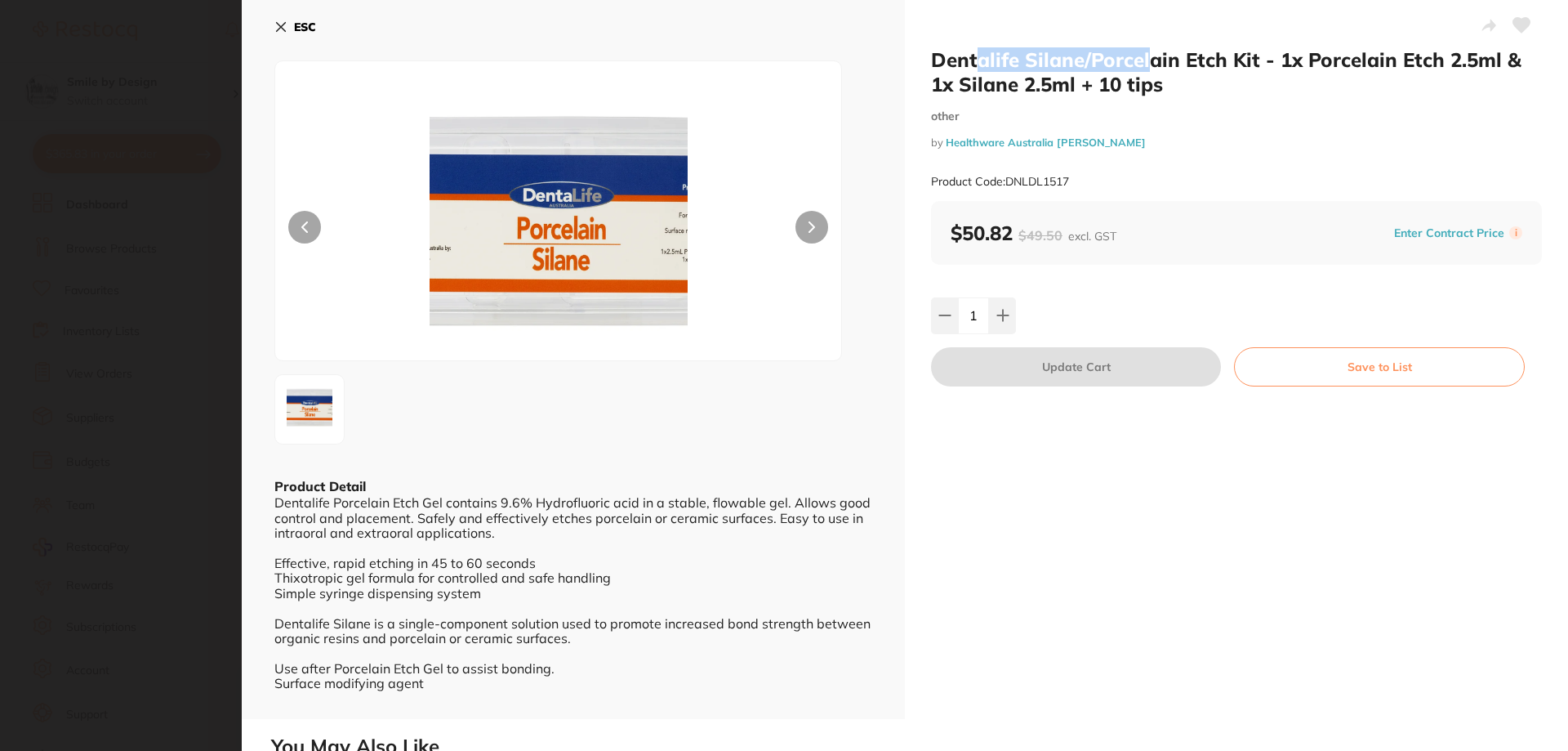
drag, startPoint x: 972, startPoint y: 67, endPoint x: 1194, endPoint y: 65, distance: 222.0
click at [1158, 67] on h2 "Dentalife Silane/Porcelain Etch Kit - 1x Porcelain Etch 2.5ml & 1x Silane 2.5ml…" at bounding box center [1237, 72] width 611 height 49
click at [1264, 61] on h2 "Dentalife Silane/Porcelain Etch Kit - 1x Porcelain Etch 2.5ml & 1x Silane 2.5ml…" at bounding box center [1237, 72] width 611 height 49
click at [1315, 62] on h2 "Dentalife Silane/Porcelain Etch Kit - 1x Porcelain Etch 2.5ml & 1x Silane 2.5ml…" at bounding box center [1237, 72] width 611 height 49
click at [278, 26] on icon at bounding box center [281, 26] width 13 height 13
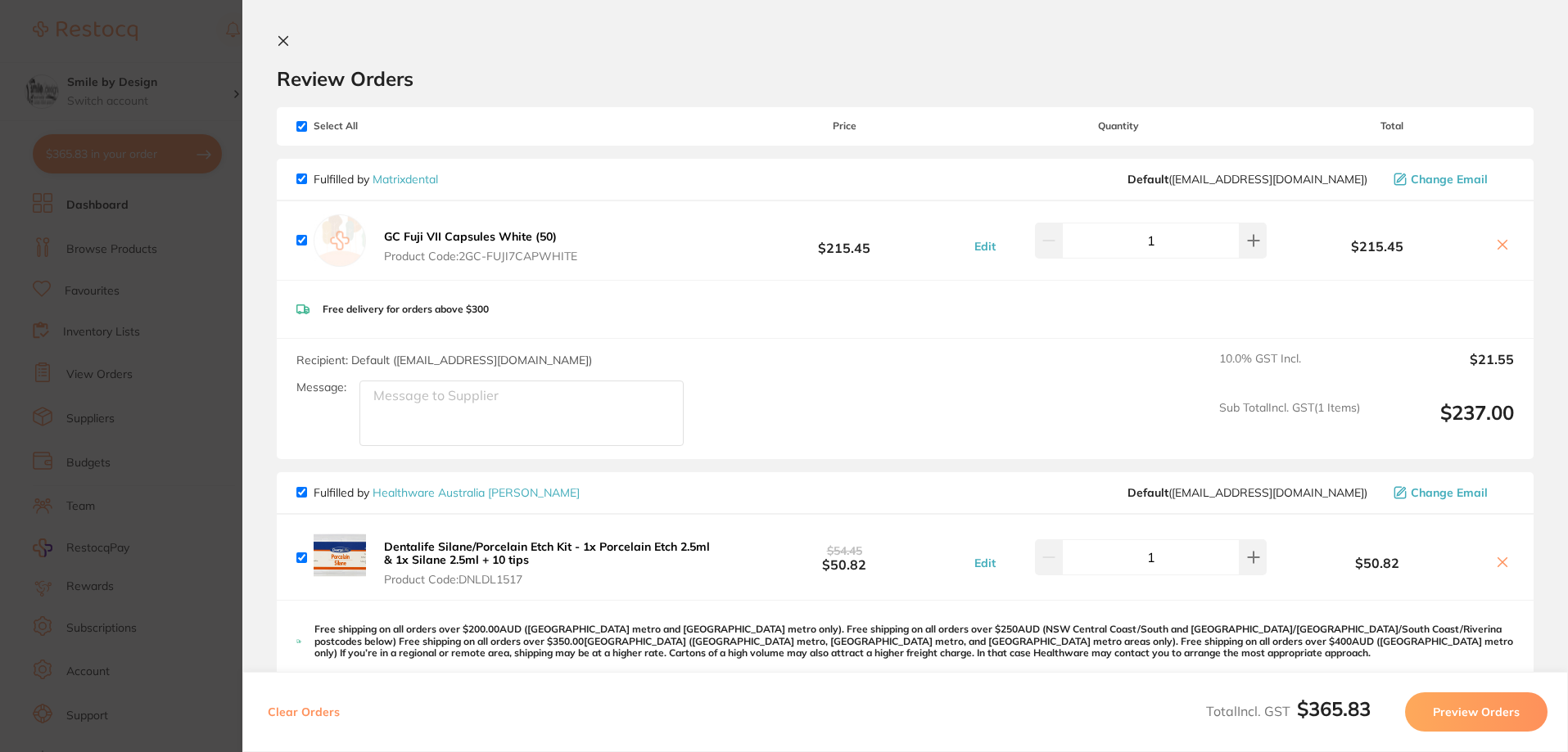
click at [698, 694] on div "Clear Orders Total Incl. GST $365.83 Preview Orders" at bounding box center [905, 712] width 1325 height 80
click at [897, 724] on div "Clear Orders Total Incl. GST $365.83 Preview Orders" at bounding box center [905, 712] width 1325 height 80
